Goal: Entertainment & Leisure: Consume media (video, audio)

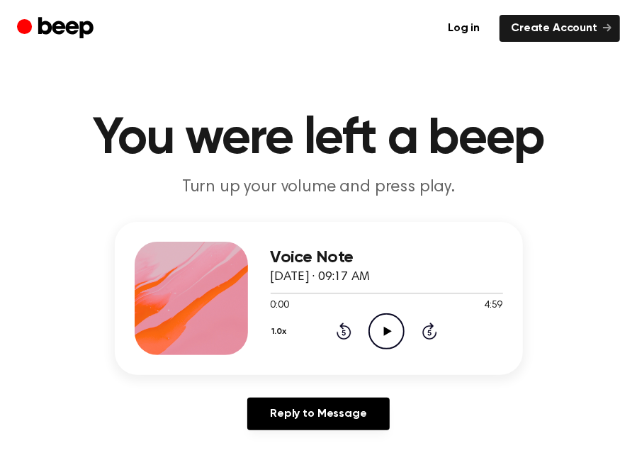
click at [378, 322] on icon "Play Audio" at bounding box center [386, 331] width 36 height 36
click at [343, 63] on main "You were left a beep Turn up your volume and press play. Voice Note August 24, …" at bounding box center [318, 458] width 637 height 917
click at [395, 321] on icon "Play Audio" at bounding box center [386, 331] width 36 height 36
